Goal: Transaction & Acquisition: Purchase product/service

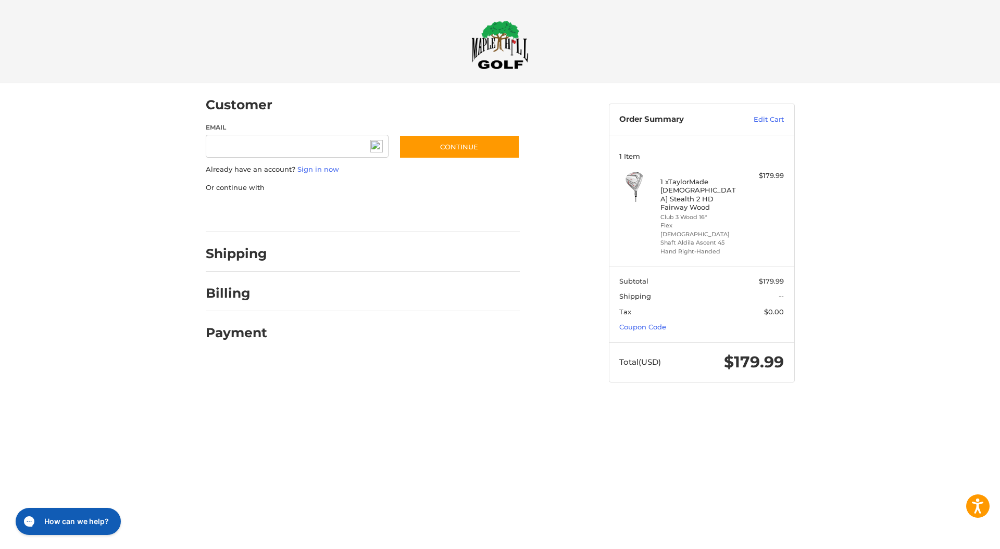
click at [0, 403] on div at bounding box center [0, 403] width 0 height 0
type input "**********"
click at [305, 169] on link "Sign in now" at bounding box center [318, 169] width 42 height 8
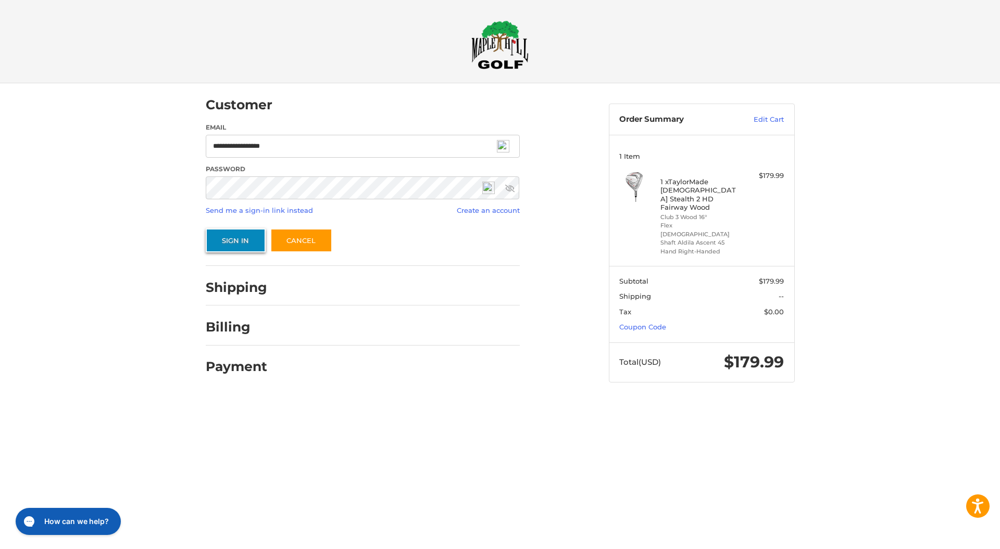
click at [243, 243] on button "Sign In" at bounding box center [236, 241] width 60 height 24
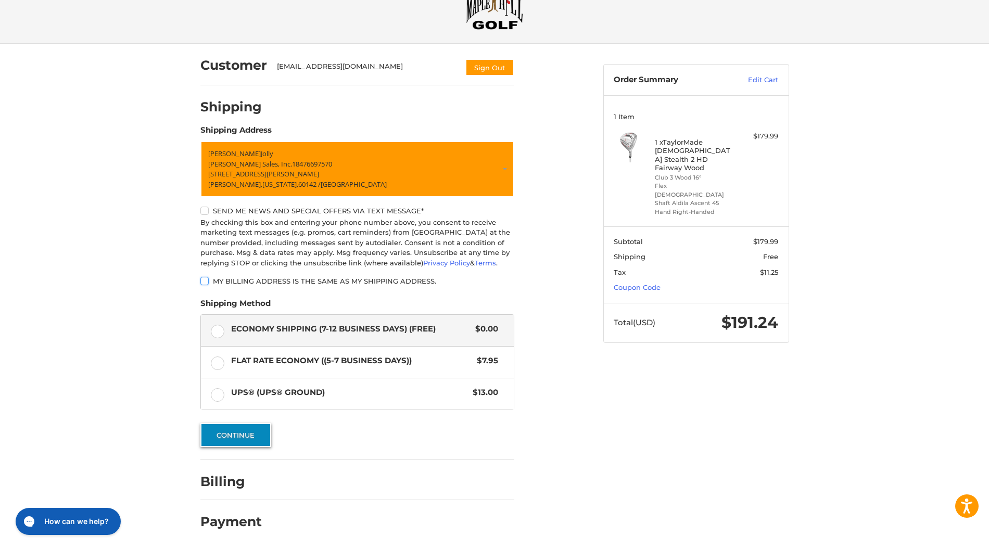
scroll to position [40, 0]
click at [234, 435] on button "Continue" at bounding box center [235, 435] width 71 height 24
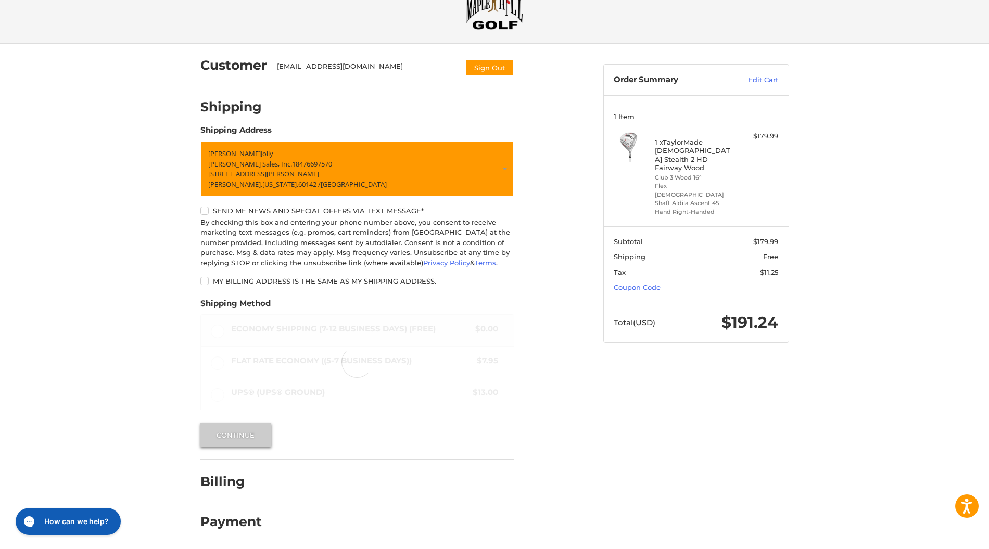
scroll to position [0, 0]
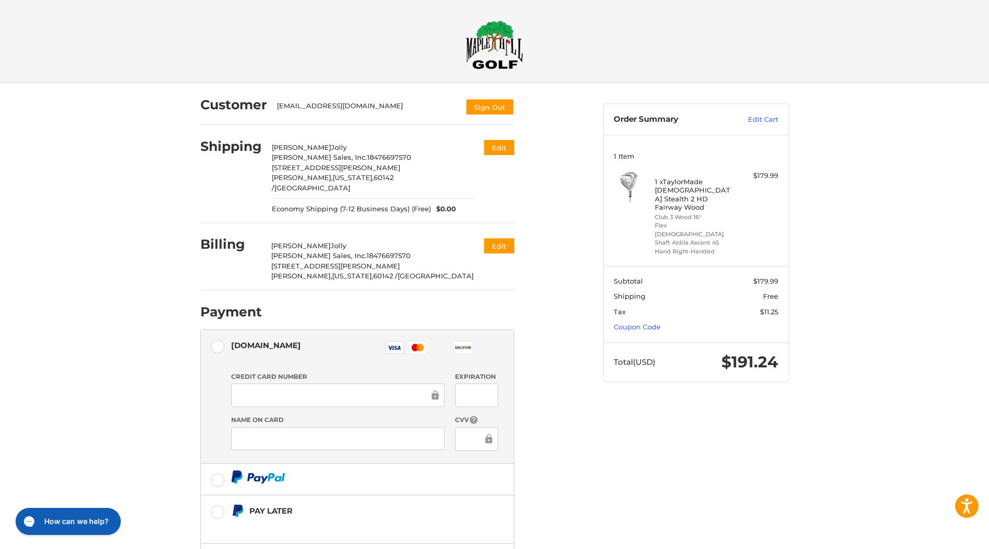
click at [392, 342] on rect at bounding box center [395, 348] width 18 height 12
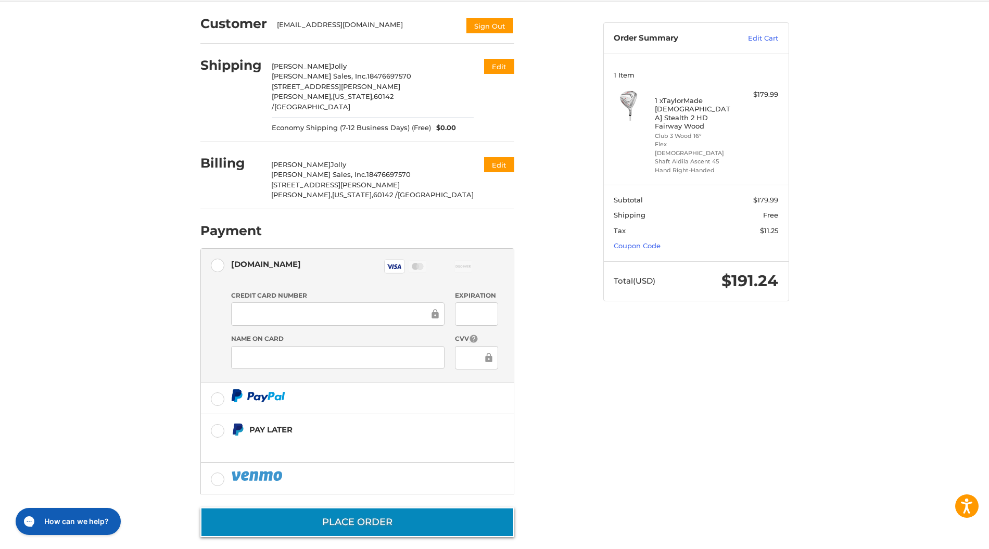
scroll to position [81, 0]
click at [391, 517] on button "Place Order" at bounding box center [357, 523] width 314 height 30
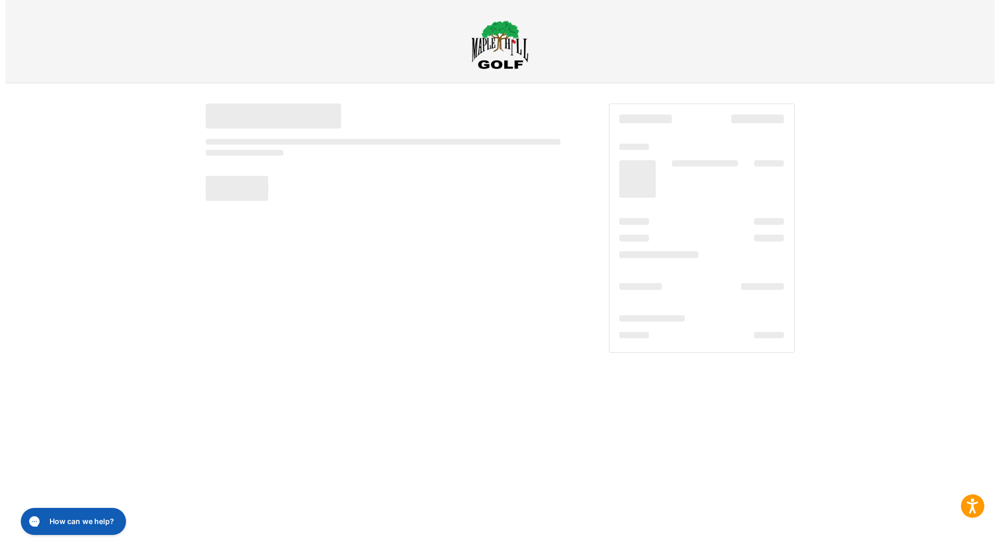
scroll to position [0, 0]
